Goal: Task Accomplishment & Management: Use online tool/utility

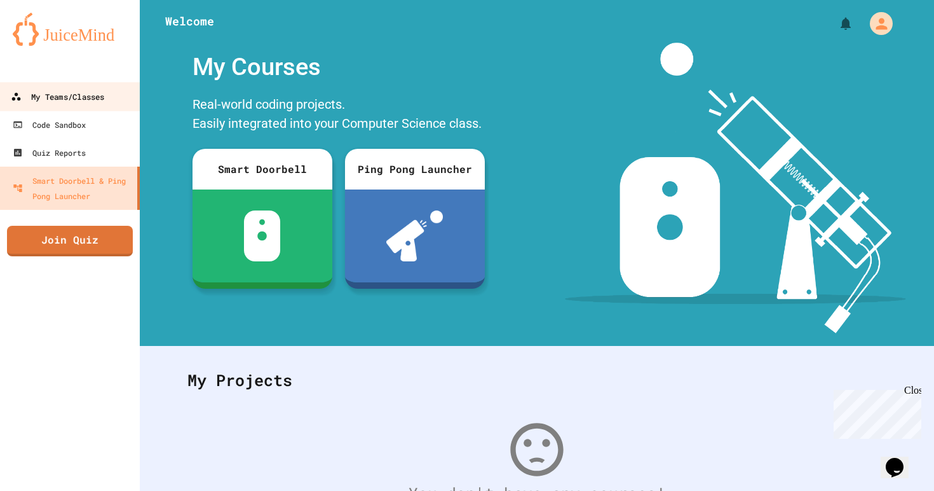
click at [102, 100] on div "My Teams/Classes" at bounding box center [57, 97] width 93 height 16
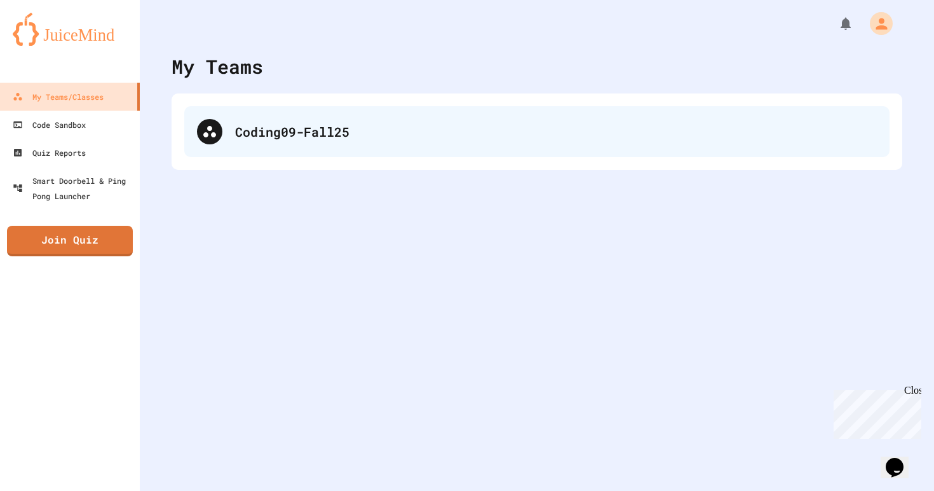
click at [380, 126] on div "Coding09-Fall25" at bounding box center [556, 131] width 642 height 19
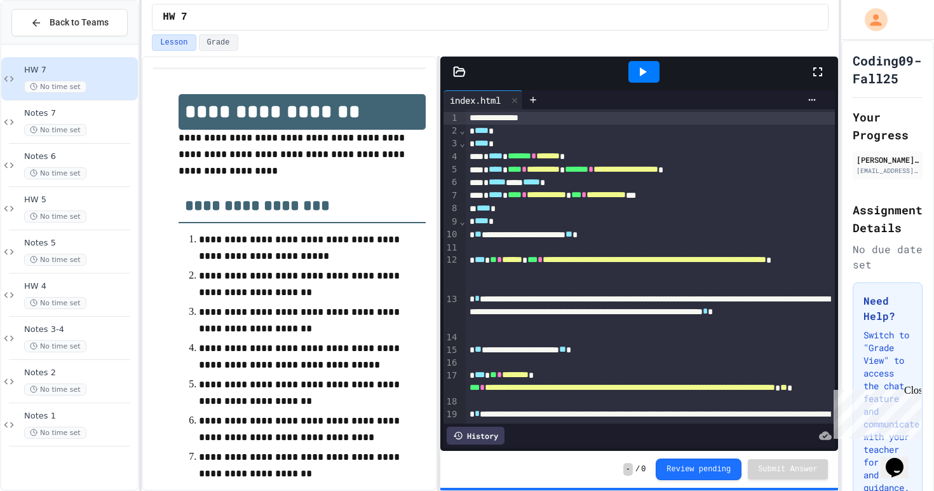
click at [638, 66] on icon at bounding box center [642, 71] width 15 height 15
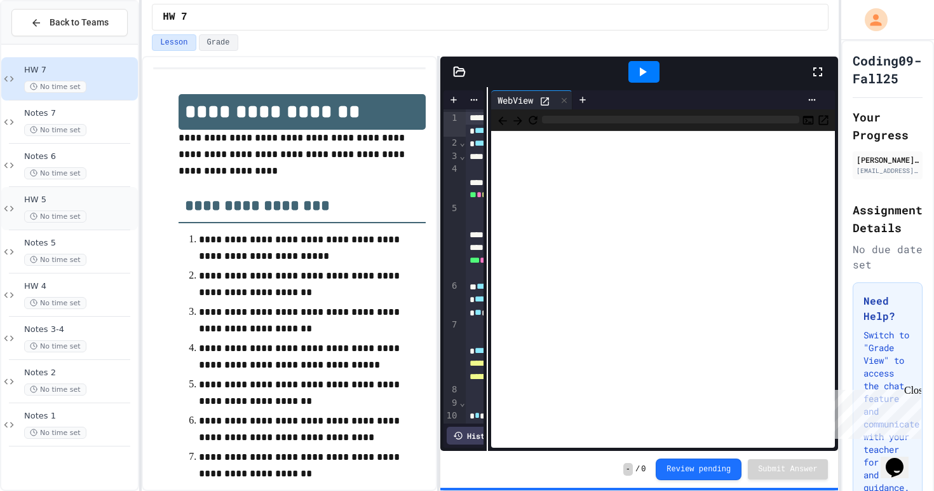
click at [91, 192] on div "**********" at bounding box center [467, 245] width 934 height 491
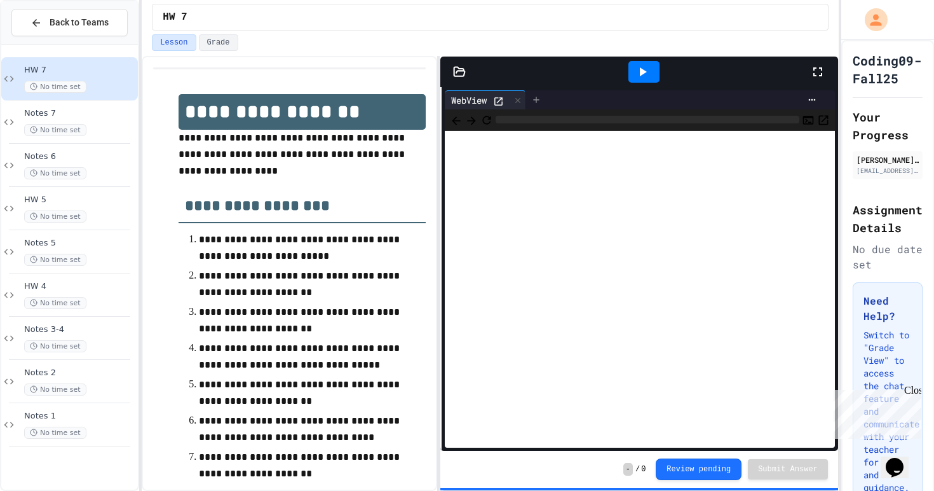
click at [538, 96] on icon at bounding box center [536, 100] width 10 height 10
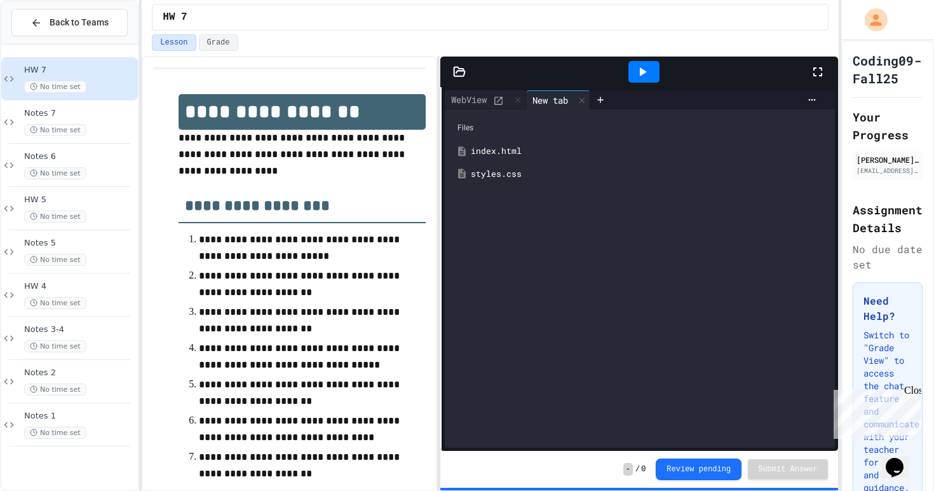
click at [504, 172] on div "styles.css" at bounding box center [649, 174] width 356 height 13
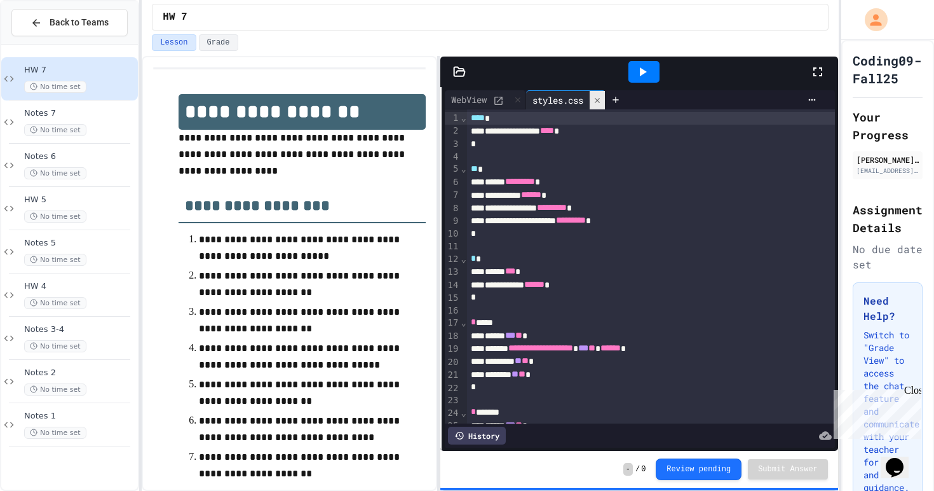
click at [601, 103] on icon at bounding box center [597, 100] width 9 height 9
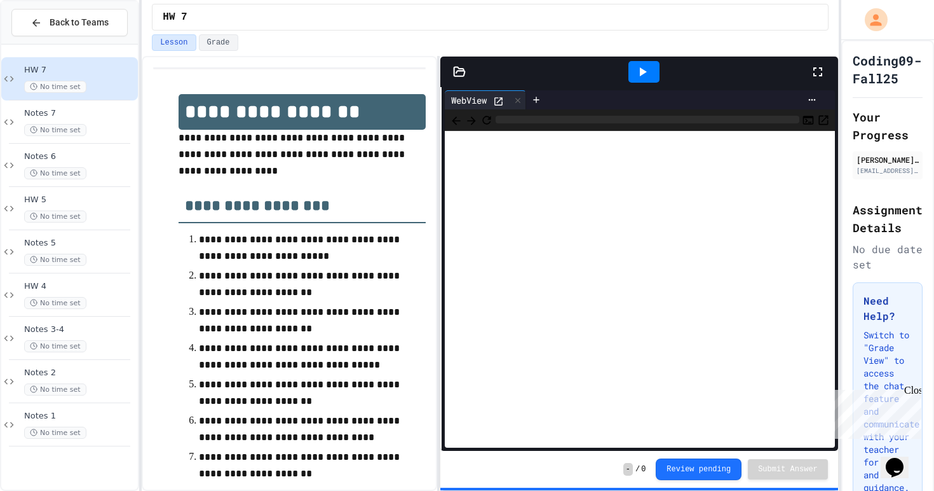
click at [493, 117] on icon "Refresh" at bounding box center [486, 120] width 13 height 13
click at [543, 91] on div at bounding box center [536, 99] width 20 height 19
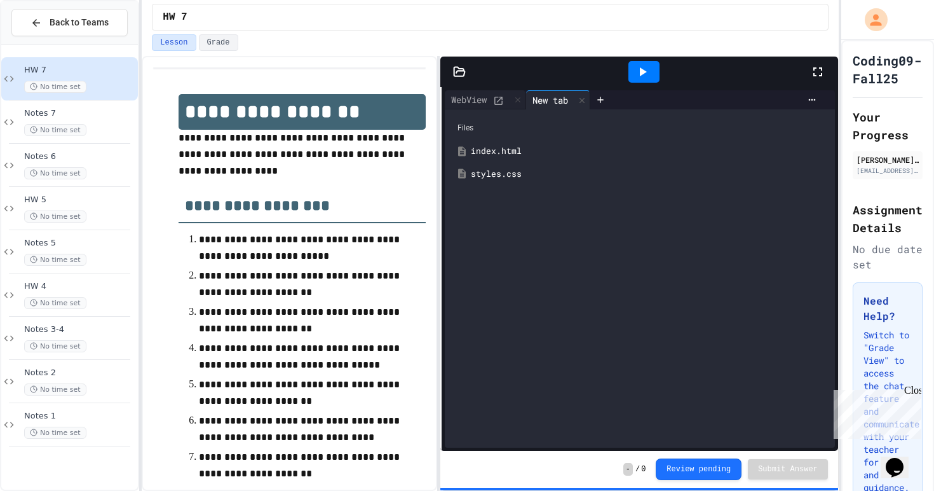
click at [489, 149] on div "index.html" at bounding box center [649, 151] width 356 height 13
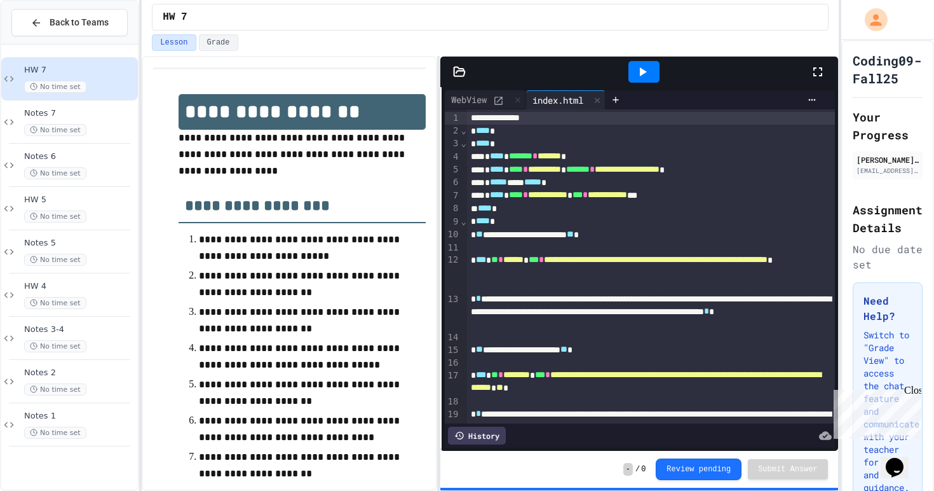
scroll to position [241, 0]
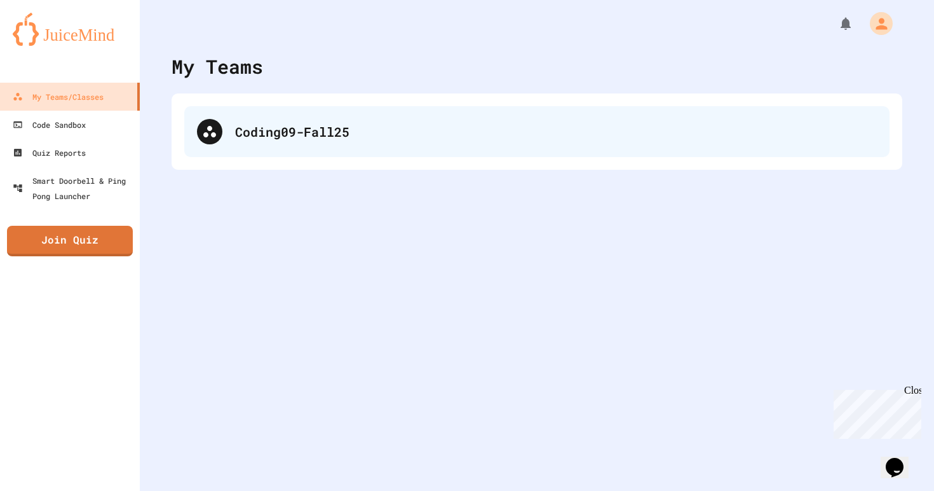
click at [463, 130] on div "Coding09-Fall25" at bounding box center [556, 131] width 642 height 19
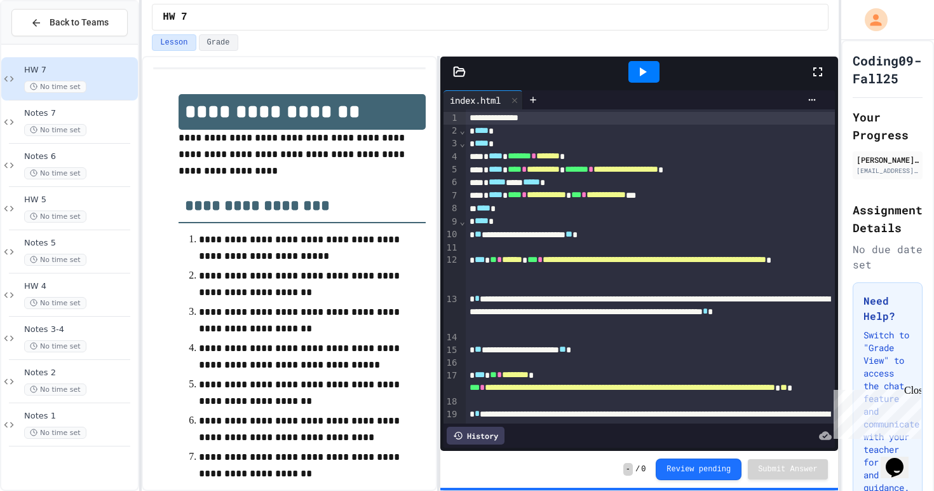
click at [654, 73] on div at bounding box center [643, 72] width 31 height 22
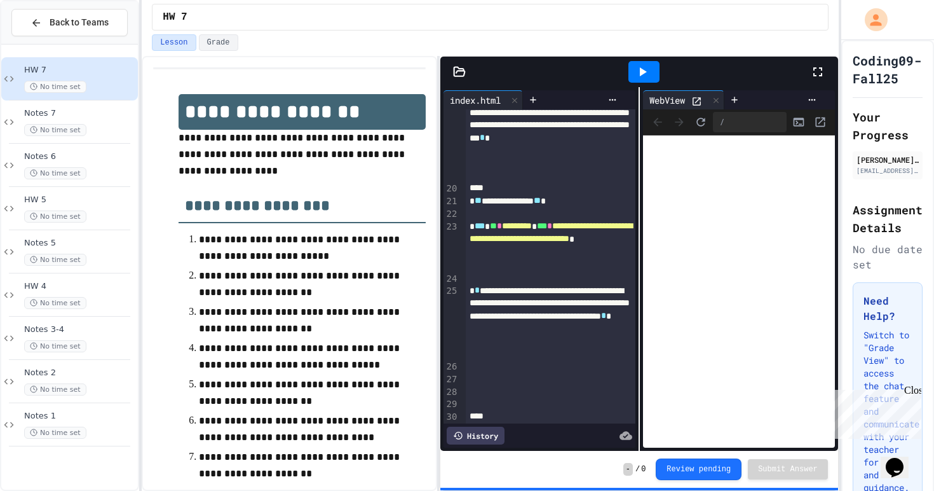
scroll to position [457, 0]
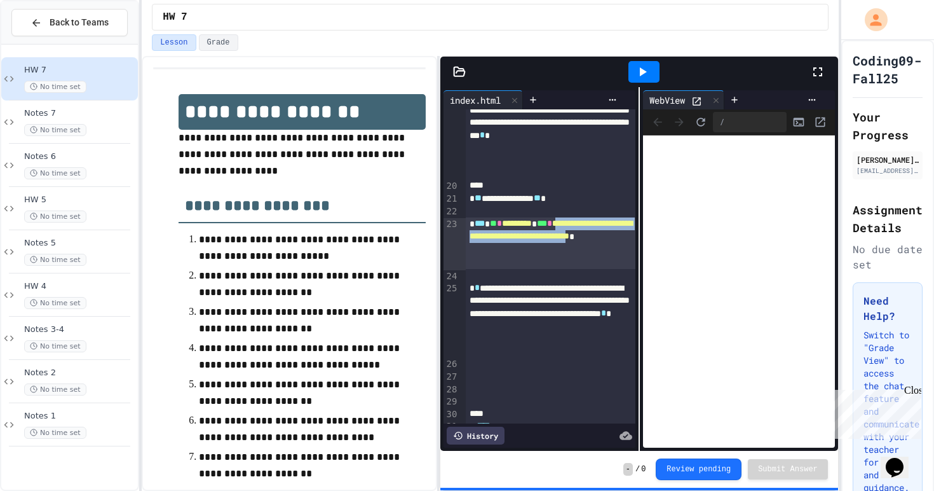
drag, startPoint x: 492, startPoint y: 262, endPoint x: 498, endPoint y: 240, distance: 23.7
click at [499, 239] on span "**********" at bounding box center [551, 230] width 163 height 22
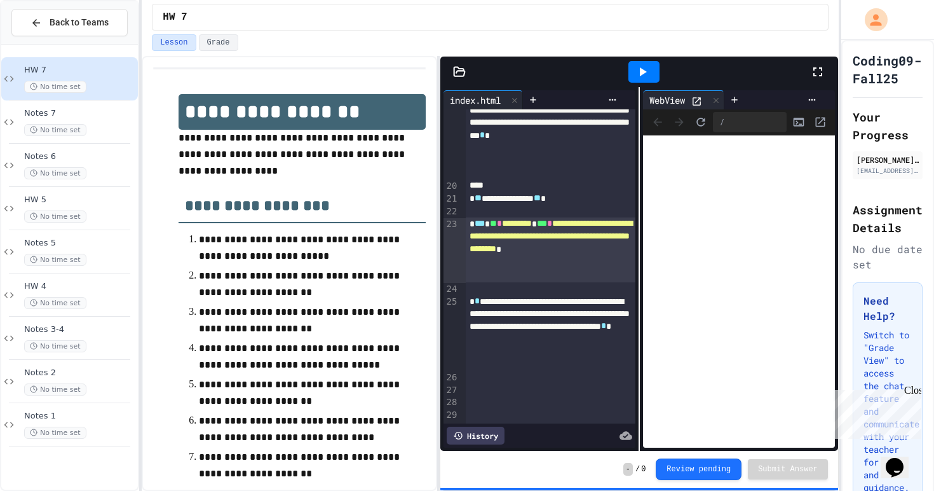
click at [648, 69] on icon at bounding box center [642, 71] width 15 height 15
click at [701, 102] on icon at bounding box center [696, 101] width 11 height 11
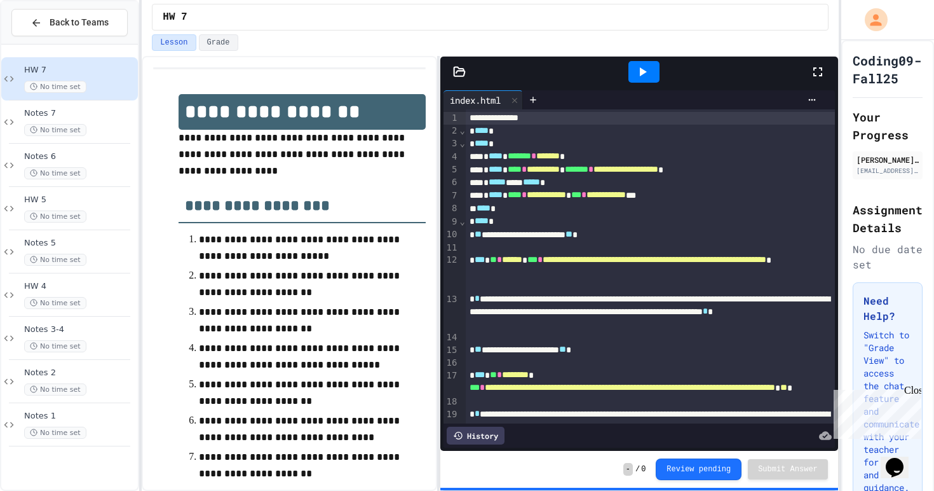
click at [637, 79] on div at bounding box center [643, 72] width 31 height 22
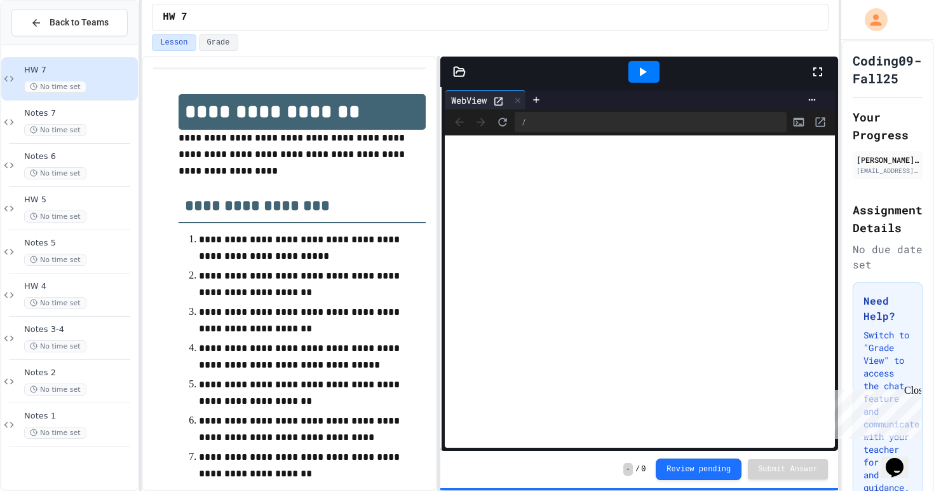
click at [192, 244] on div "**********" at bounding box center [490, 273] width 697 height 435
click at [124, 151] on div "**********" at bounding box center [467, 245] width 934 height 491
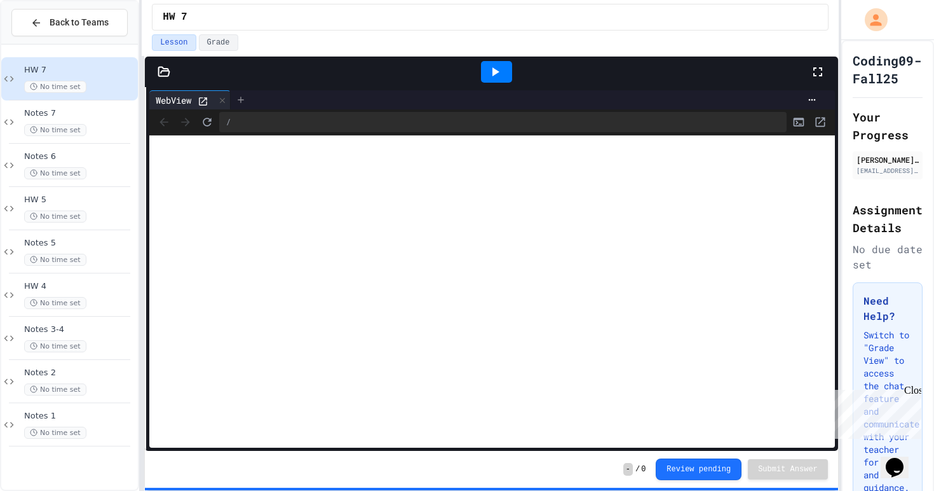
click at [244, 98] on icon at bounding box center [241, 100] width 10 height 10
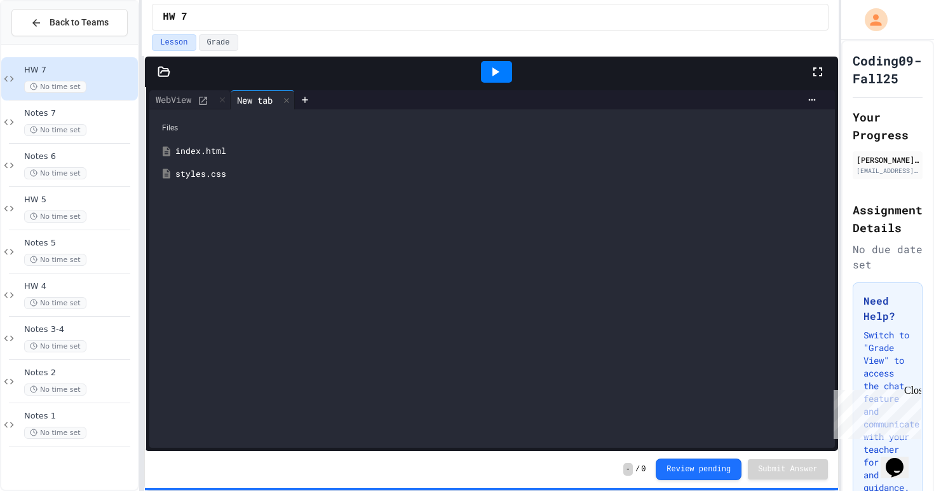
click at [208, 177] on div "styles.css" at bounding box center [501, 174] width 652 height 13
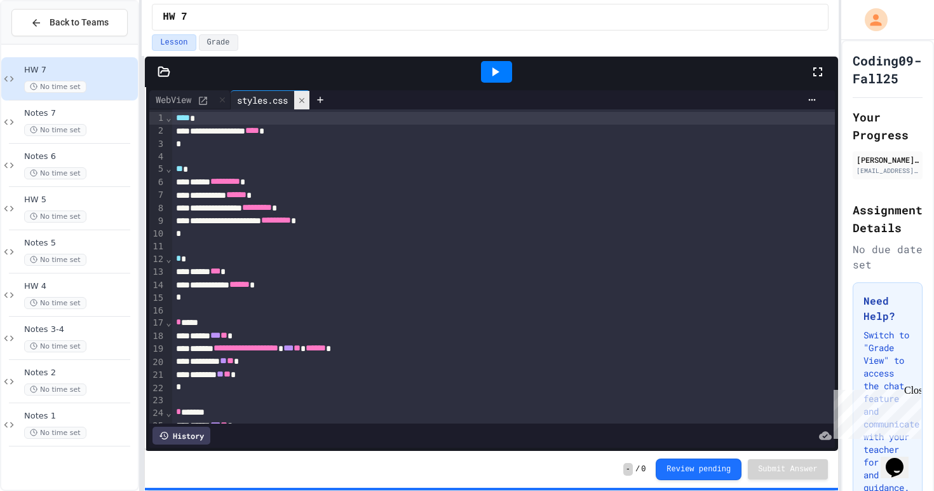
click at [304, 100] on icon at bounding box center [301, 99] width 5 height 5
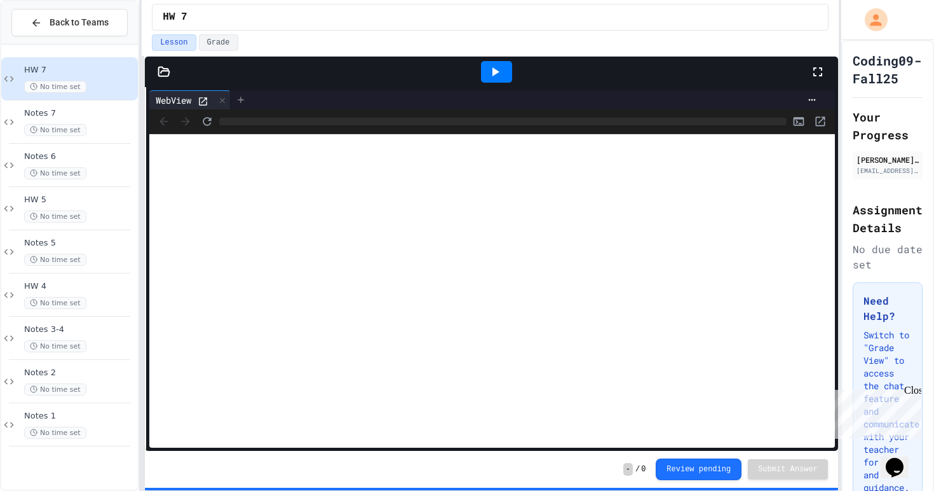
click at [234, 98] on div at bounding box center [241, 99] width 20 height 19
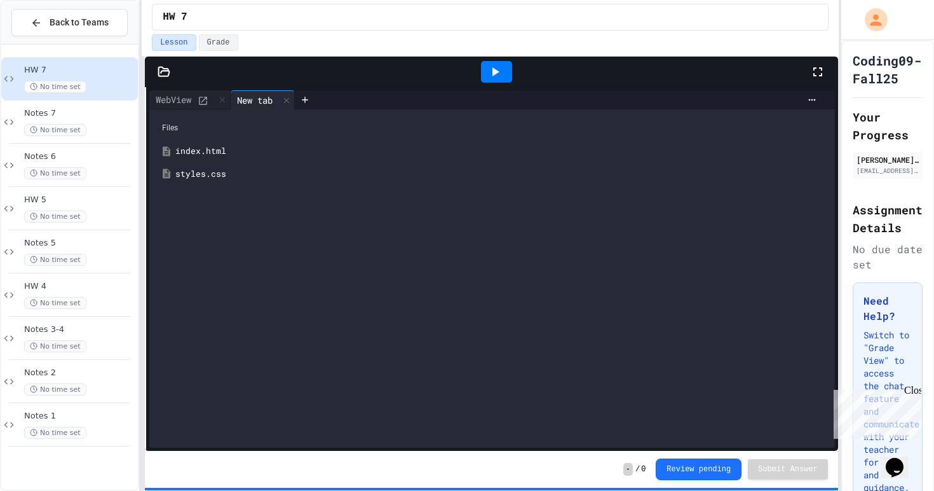
click at [240, 142] on div "index.html" at bounding box center [492, 151] width 673 height 23
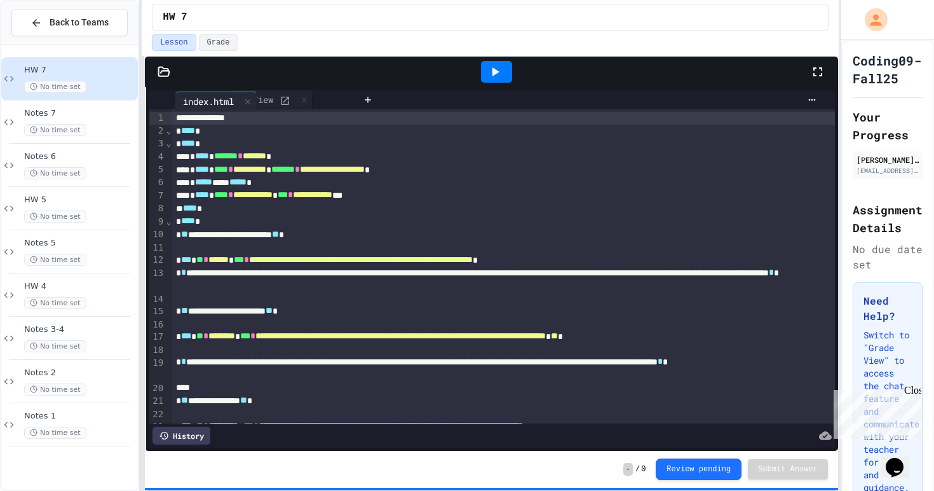
drag, startPoint x: 272, startPoint y: 98, endPoint x: 177, endPoint y: 98, distance: 94.7
click at [177, 98] on div "WebView index.html" at bounding box center [253, 99] width 208 height 19
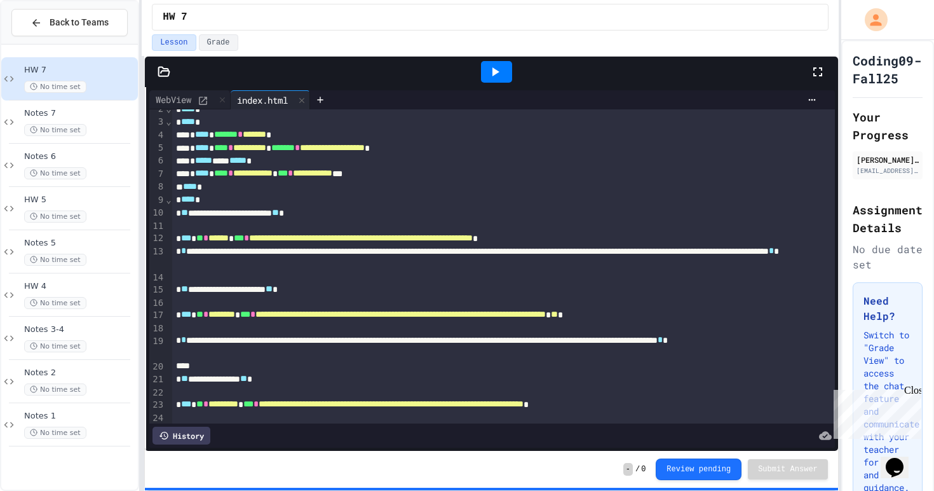
scroll to position [32, 0]
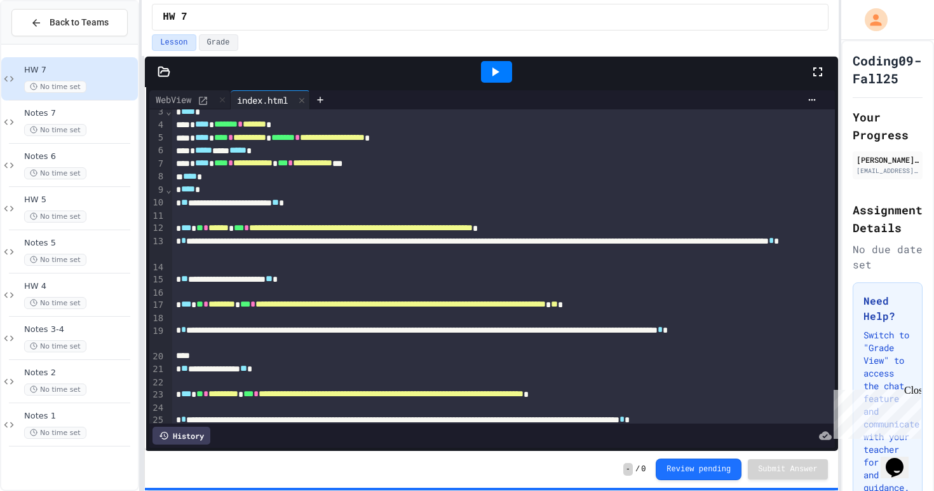
click at [193, 281] on div "**********" at bounding box center [503, 279] width 663 height 13
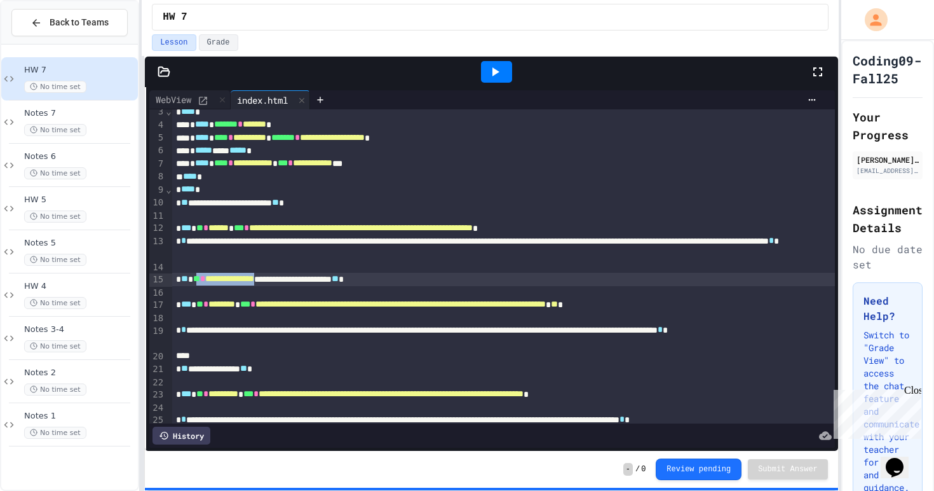
drag, startPoint x: 295, startPoint y: 280, endPoint x: 200, endPoint y: 280, distance: 94.7
click at [200, 280] on div "**********" at bounding box center [503, 279] width 663 height 13
click at [508, 74] on div at bounding box center [496, 72] width 31 height 22
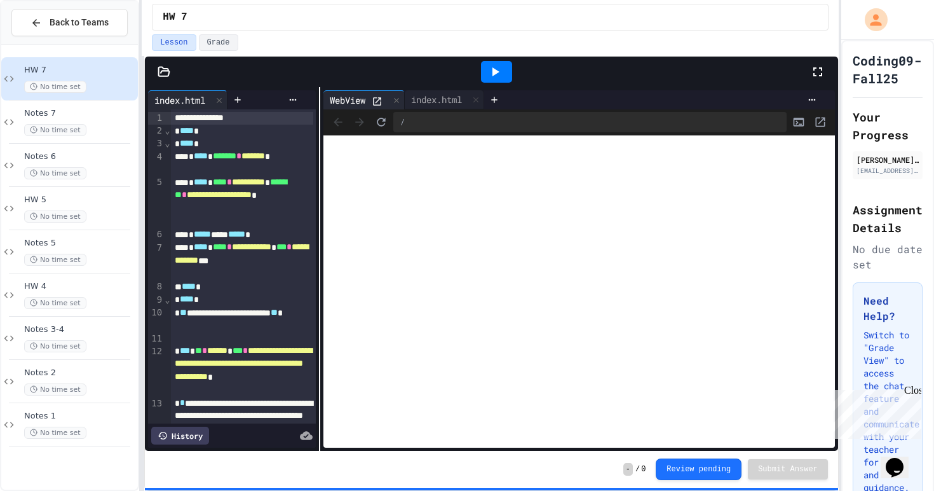
click at [322, 160] on div "**********" at bounding box center [491, 268] width 693 height 363
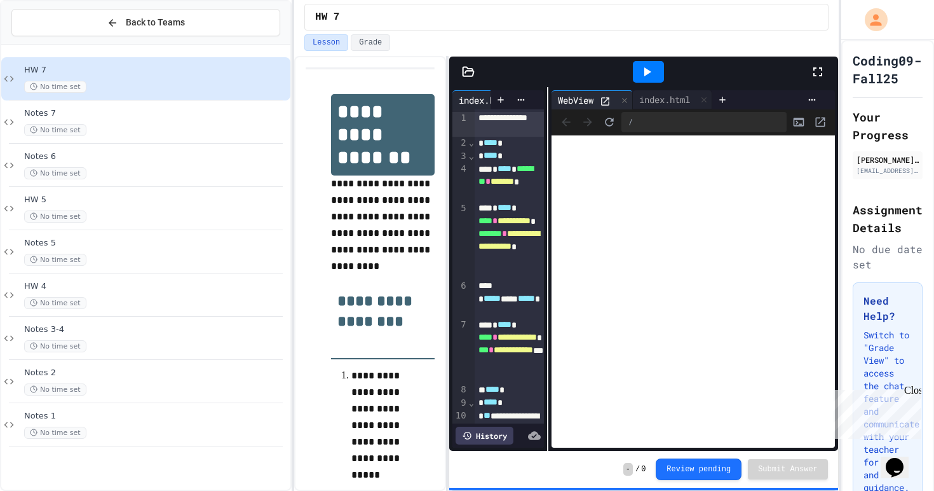
click at [301, 78] on div "**********" at bounding box center [467, 245] width 934 height 491
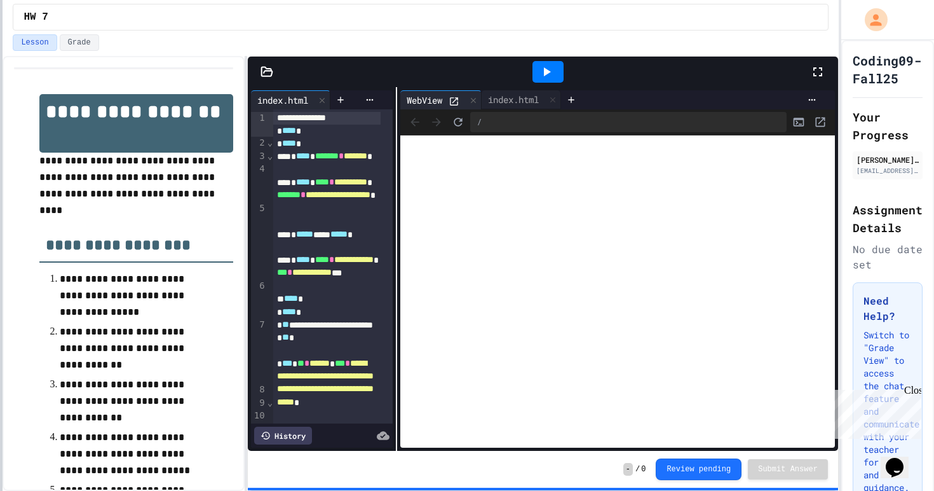
click at [0, 128] on div at bounding box center [1, 245] width 3 height 491
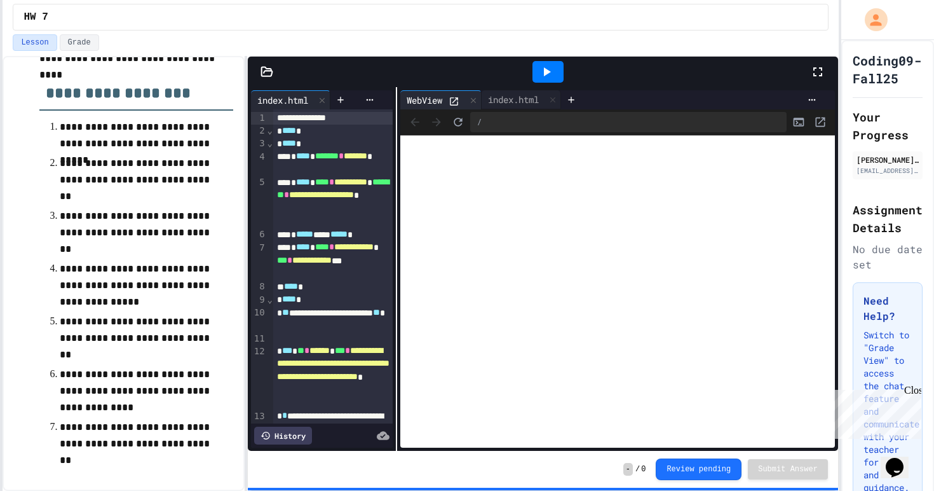
scroll to position [618, 0]
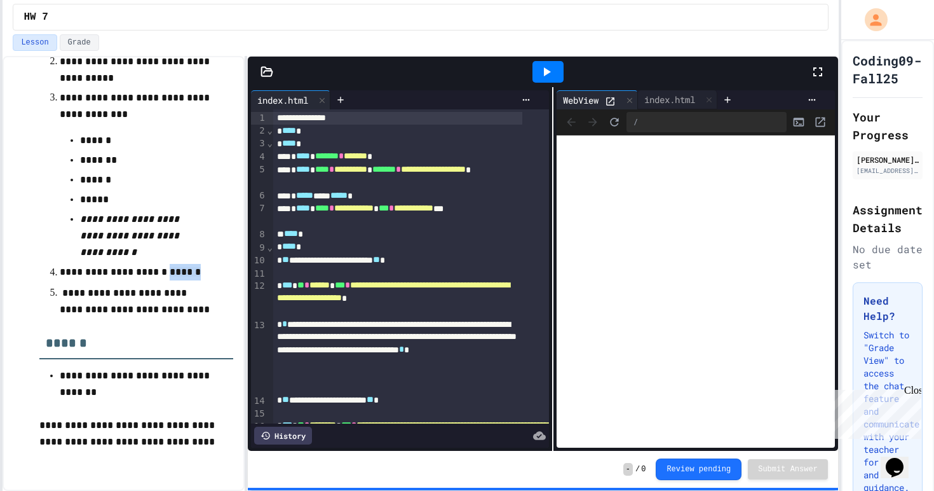
click at [576, 241] on div "**********" at bounding box center [543, 268] width 590 height 363
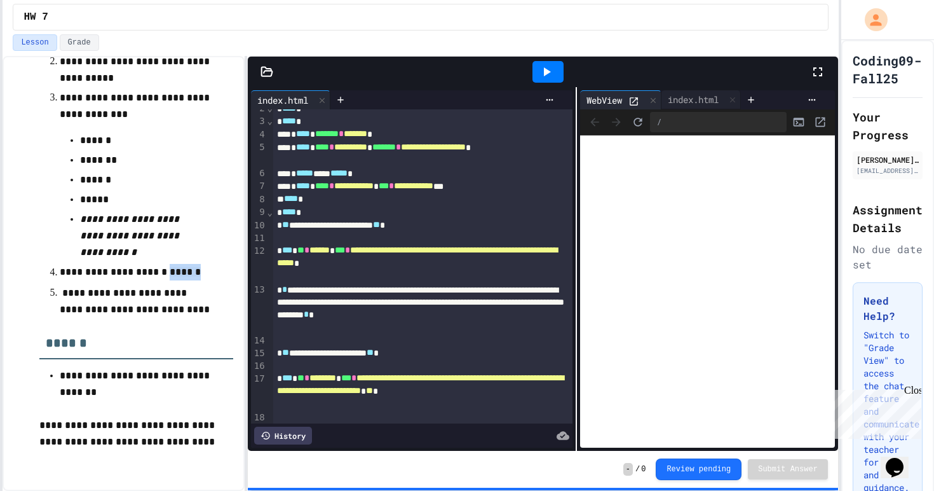
scroll to position [31, 0]
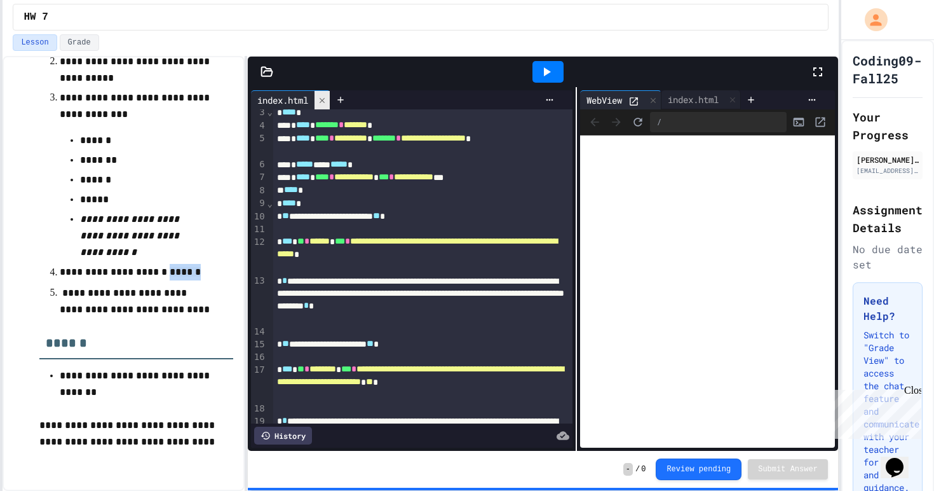
click at [330, 92] on div at bounding box center [322, 100] width 15 height 18
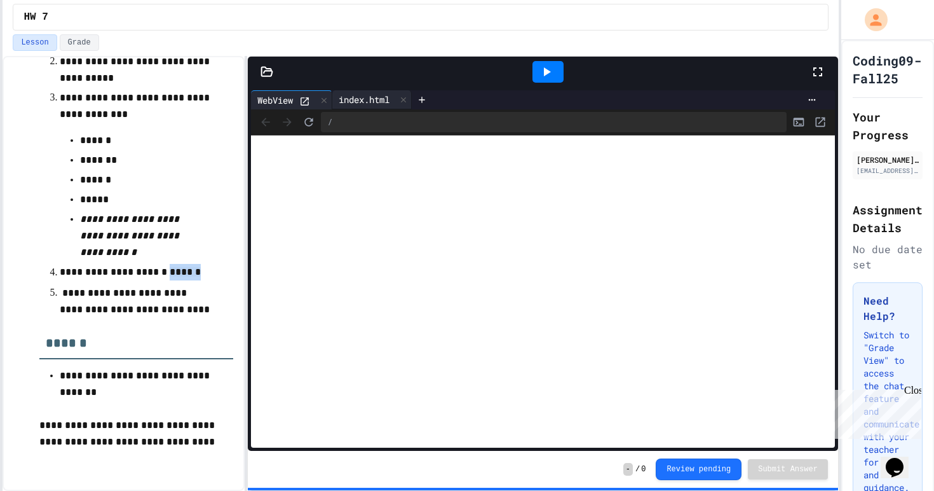
click at [370, 97] on div "index.html" at bounding box center [364, 99] width 64 height 13
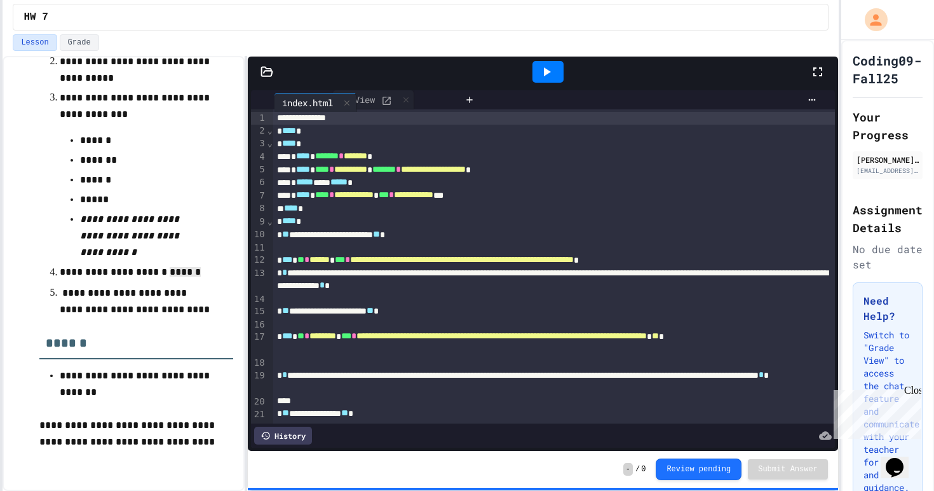
drag, startPoint x: 370, startPoint y: 97, endPoint x: 290, endPoint y: 102, distance: 80.2
click at [290, 102] on div "WebView index.html" at bounding box center [355, 99] width 208 height 19
click at [406, 97] on icon at bounding box center [403, 100] width 9 height 9
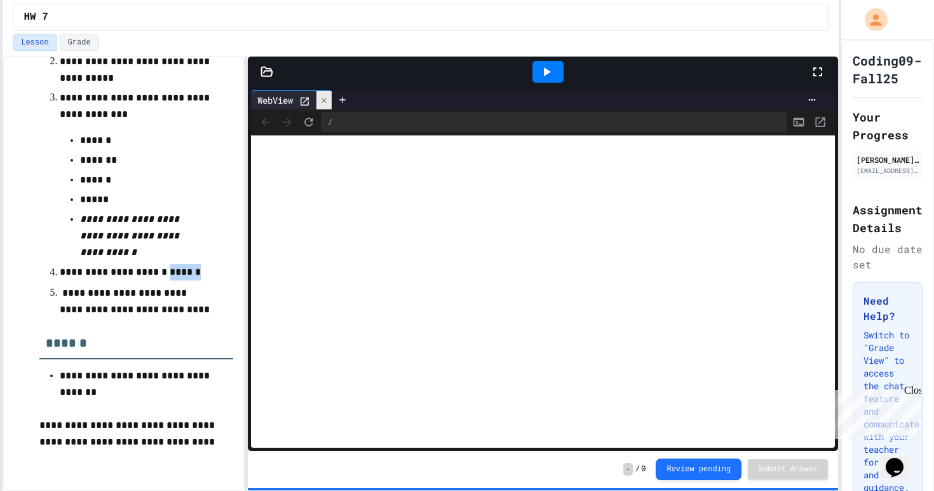
click at [327, 98] on icon at bounding box center [324, 100] width 9 height 9
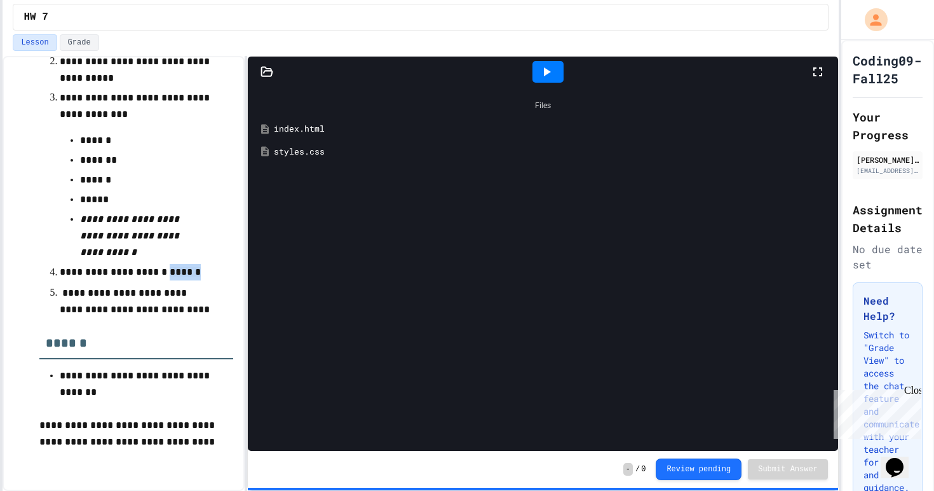
click at [304, 127] on div "index.html" at bounding box center [552, 129] width 557 height 13
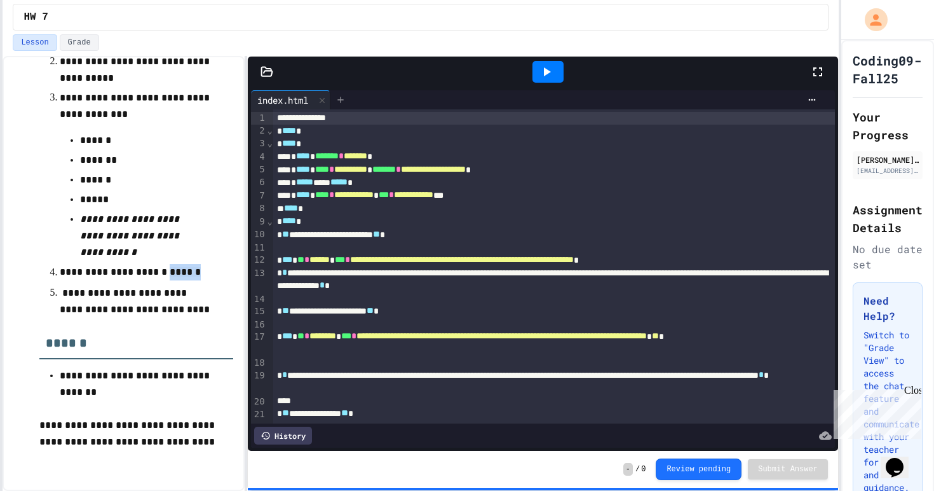
click at [344, 102] on icon at bounding box center [340, 100] width 10 height 10
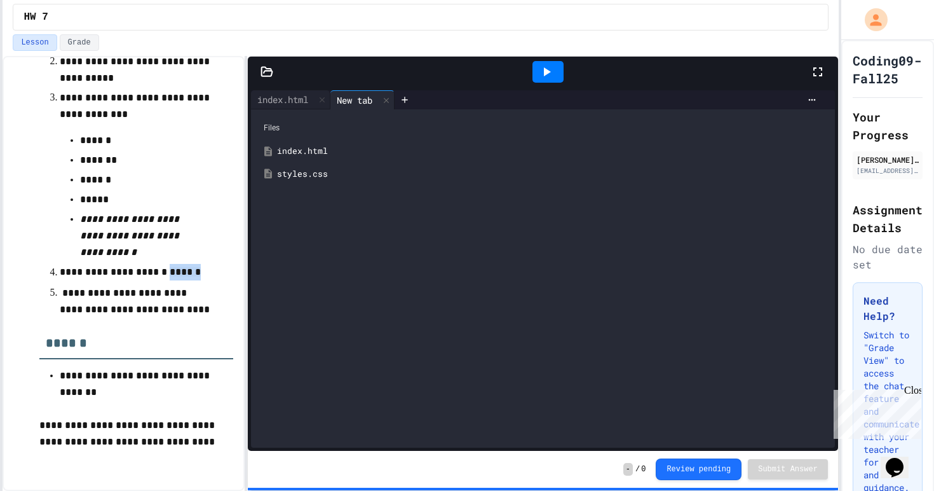
click at [335, 175] on div "styles.css" at bounding box center [552, 174] width 550 height 13
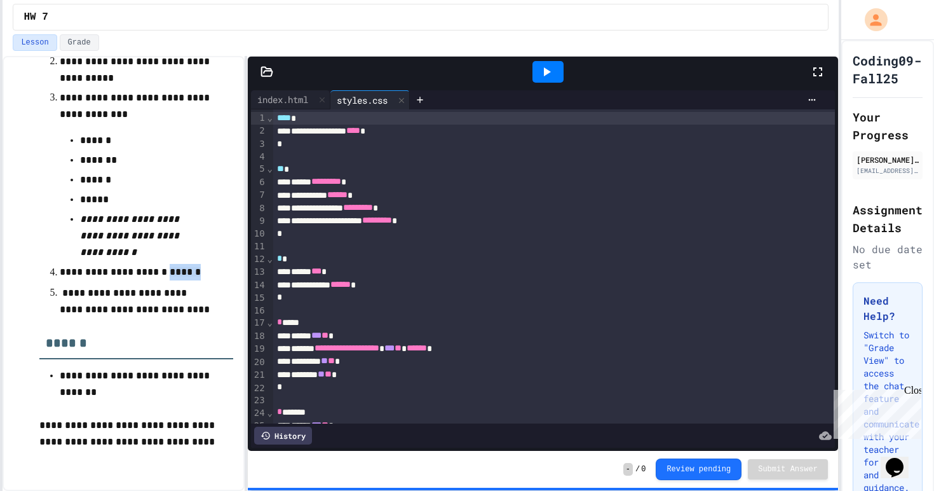
click at [540, 71] on icon at bounding box center [546, 71] width 15 height 15
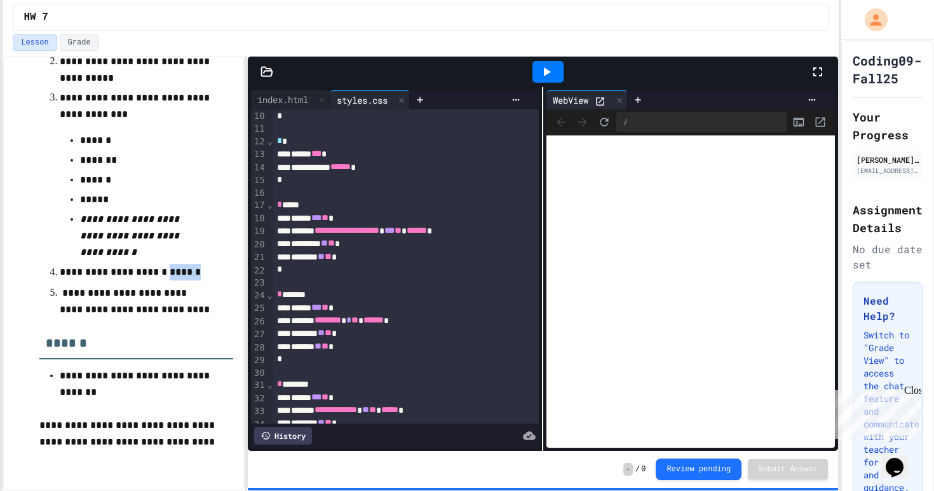
scroll to position [127, 0]
